Goal: Book appointment/travel/reservation

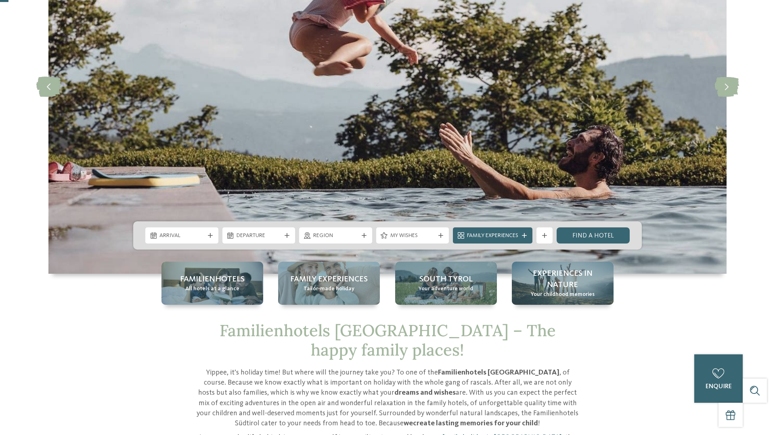
scroll to position [156, 0]
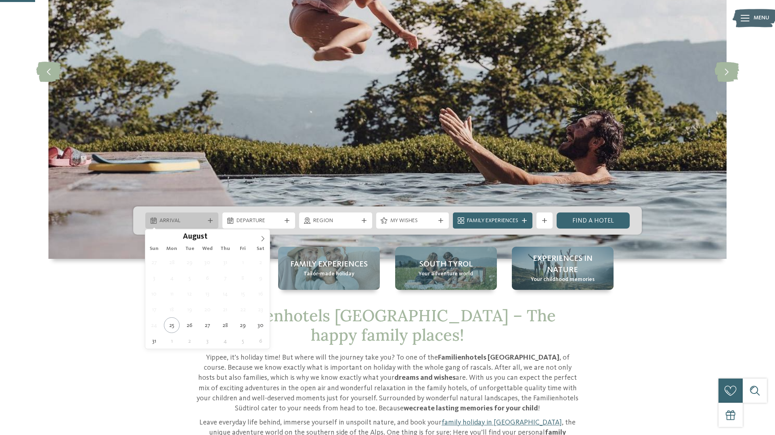
click at [203, 215] on div "Arrival" at bounding box center [181, 221] width 73 height 16
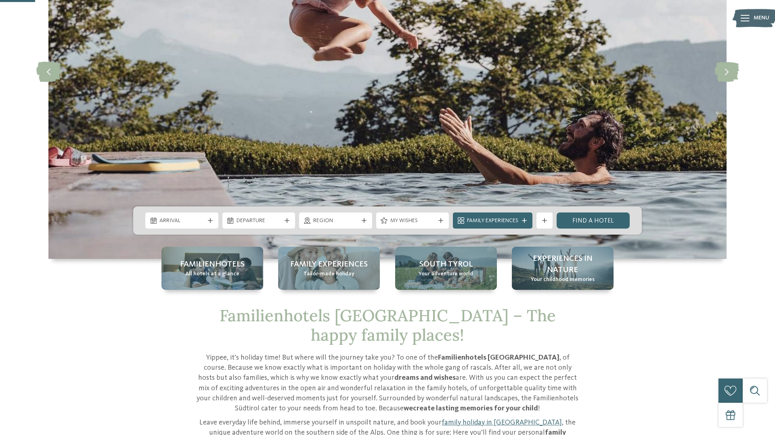
click at [634, 315] on div "Familienhotels [GEOGRAPHIC_DATA] – The happy family places! Yippee, it’s holida…" at bounding box center [387, 408] width 549 height 204
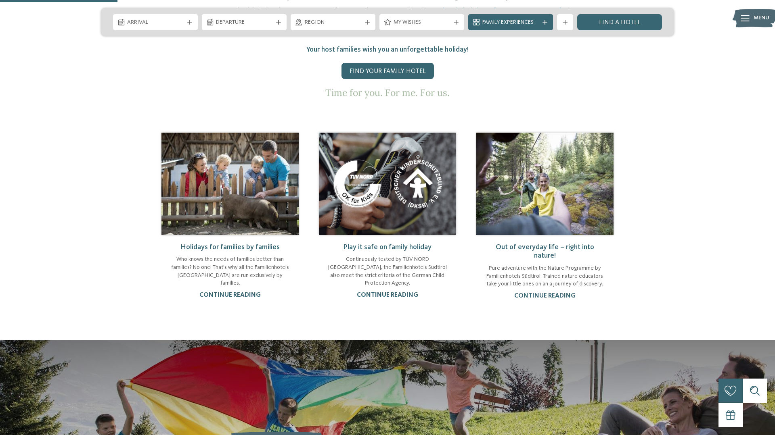
scroll to position [570, 0]
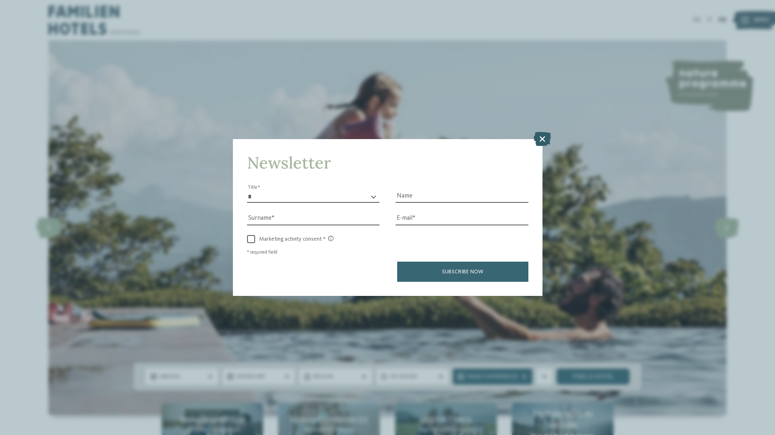
click at [540, 136] on icon at bounding box center [541, 139] width 17 height 14
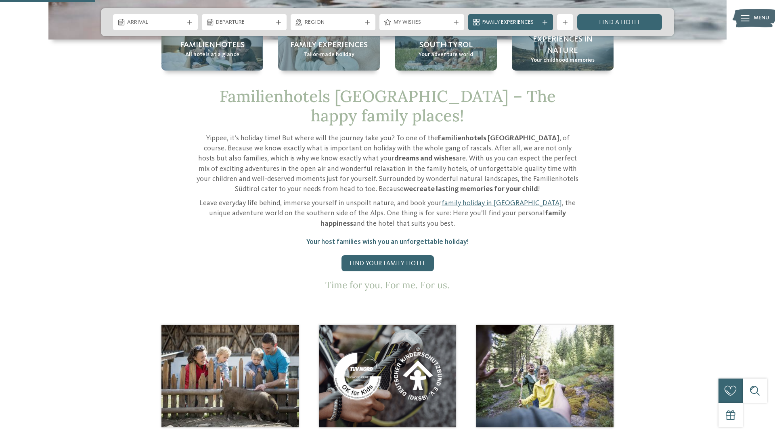
scroll to position [236, 0]
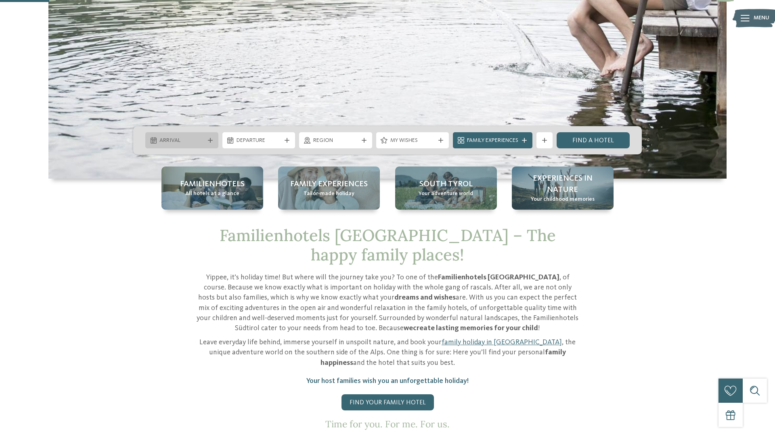
click at [207, 135] on div "Arrival" at bounding box center [181, 140] width 73 height 16
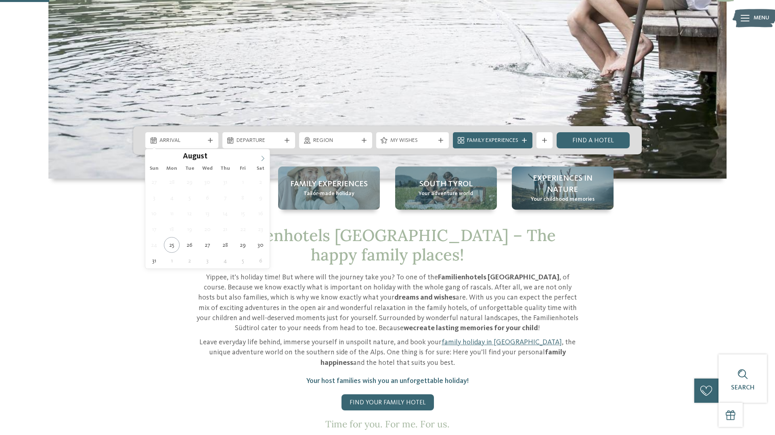
click at [264, 155] on span at bounding box center [263, 156] width 14 height 14
click at [264, 156] on icon at bounding box center [263, 159] width 6 height 6
type input "****"
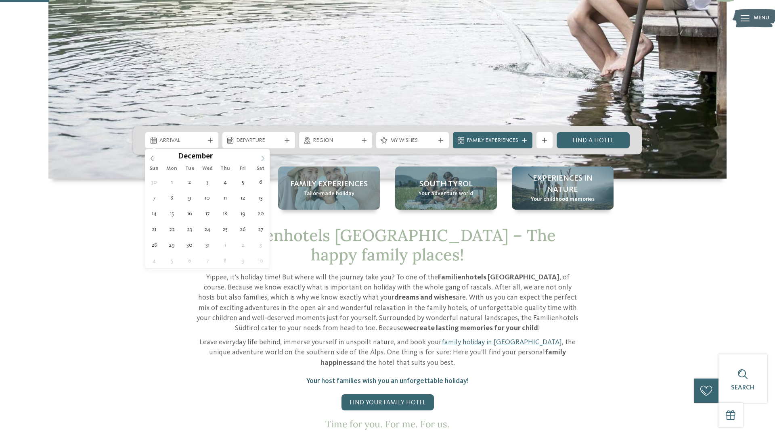
click at [264, 156] on icon at bounding box center [263, 159] width 6 height 6
type div "14.02.2026"
type input "****"
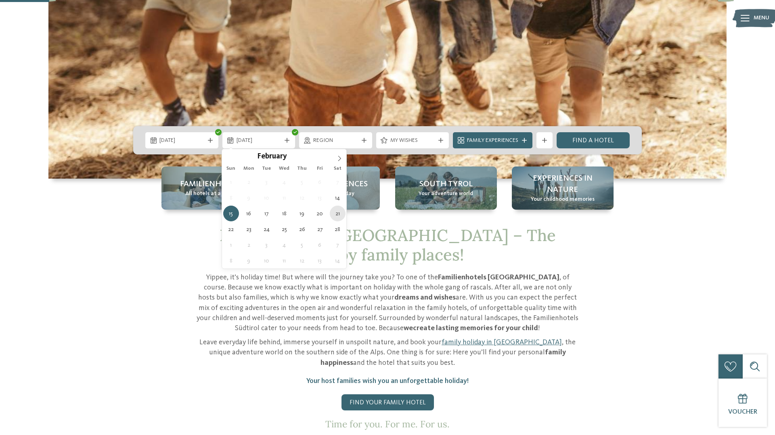
type div "21.02.2026"
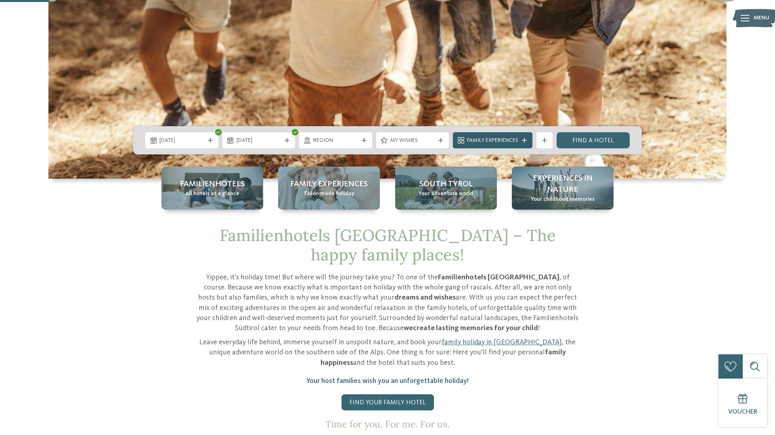
click at [470, 142] on span "Family Experiences" at bounding box center [492, 141] width 51 height 8
